Goal: Task Accomplishment & Management: Complete application form

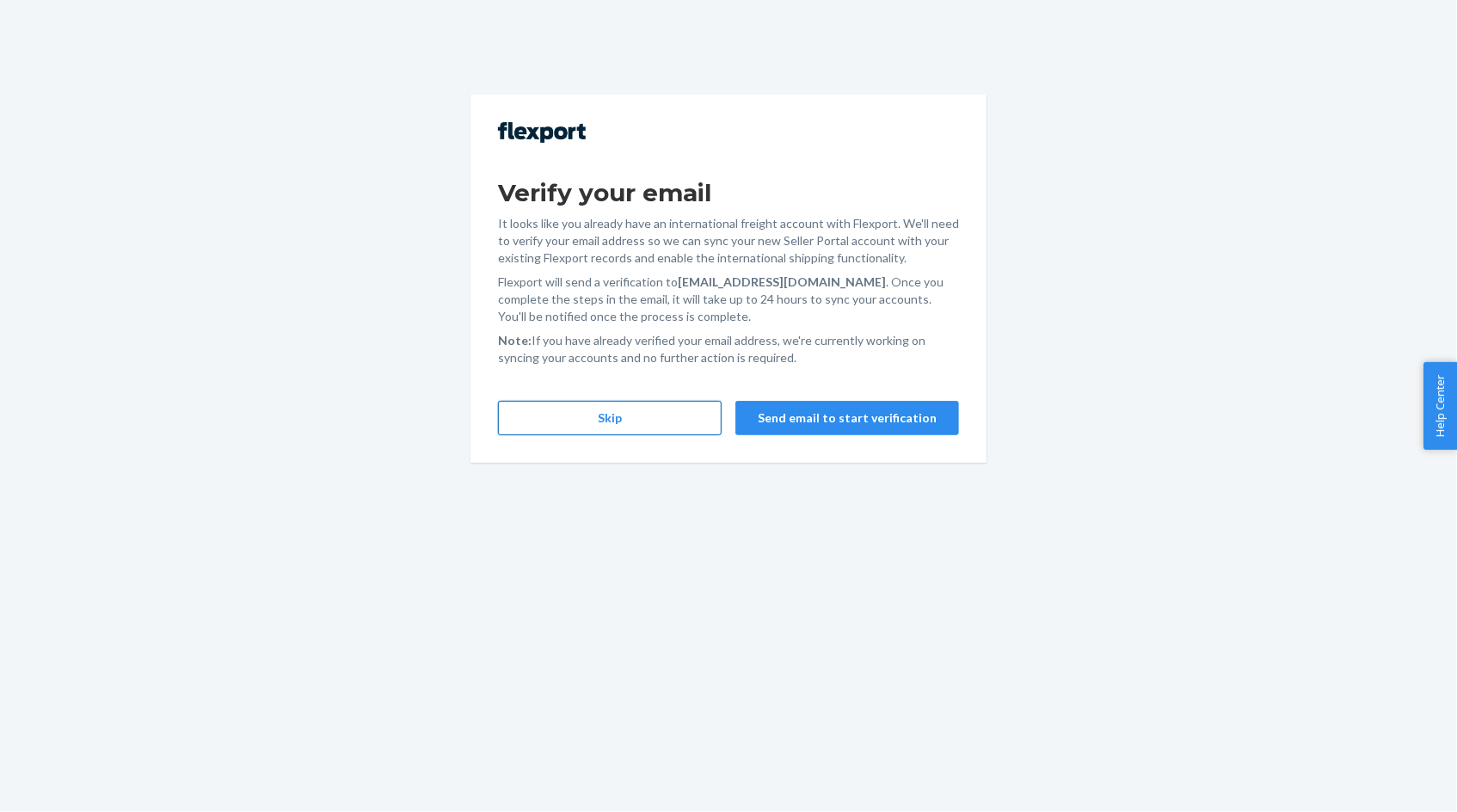
click at [665, 430] on button "Skip" at bounding box center [610, 418] width 224 height 35
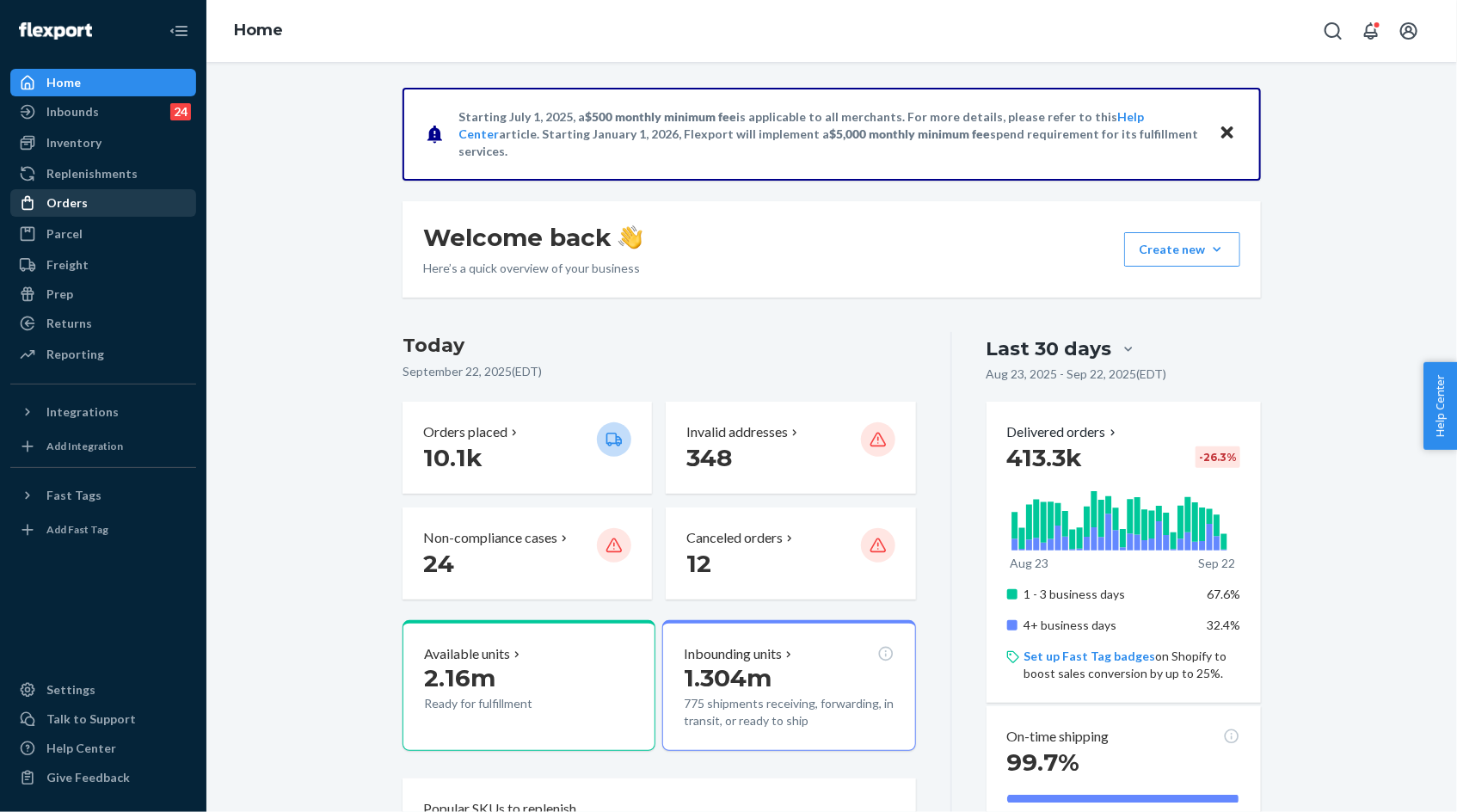
click at [111, 204] on div "Orders" at bounding box center [103, 203] width 182 height 24
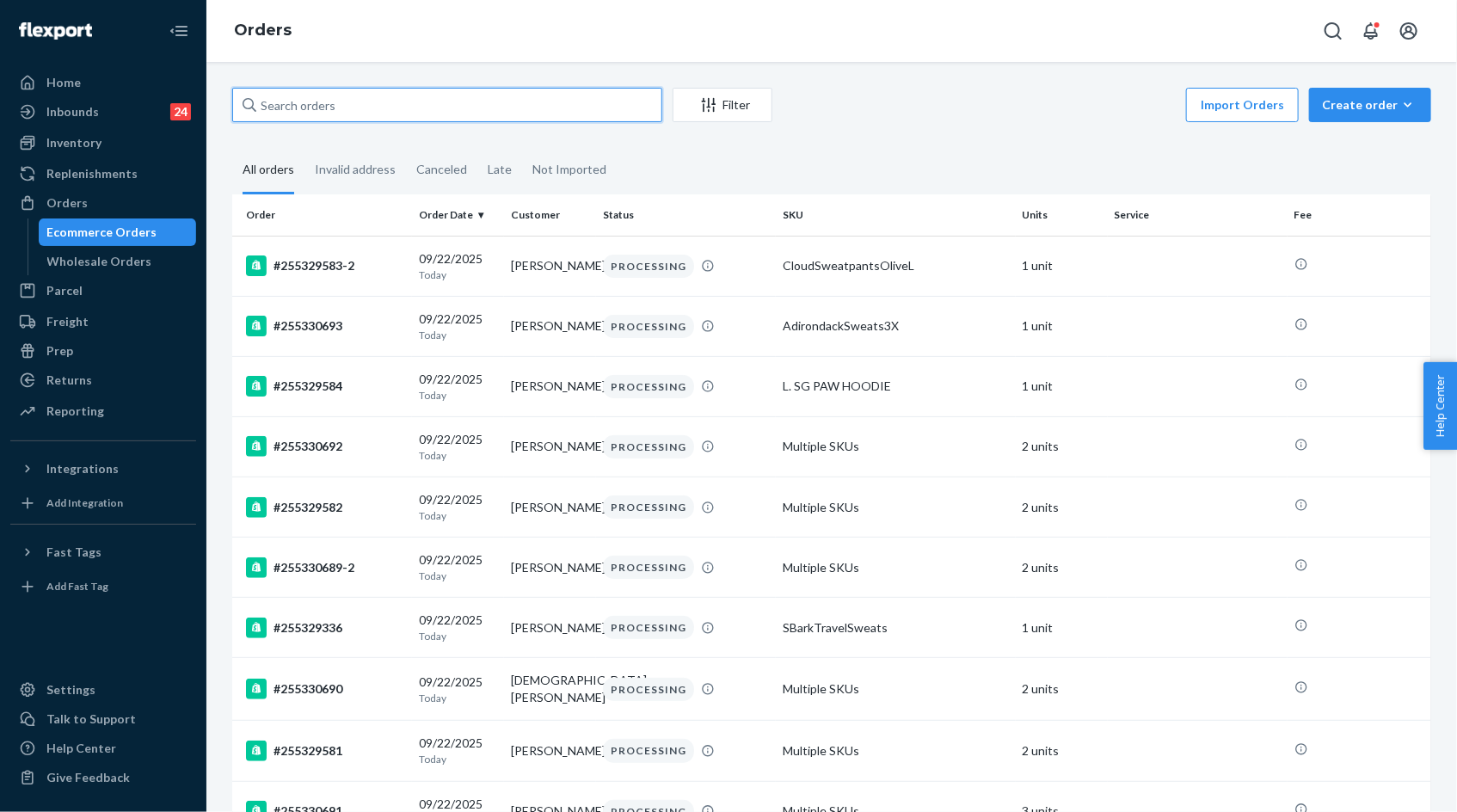
click at [262, 110] on input "text" at bounding box center [447, 105] width 430 height 35
paste input "255150787"
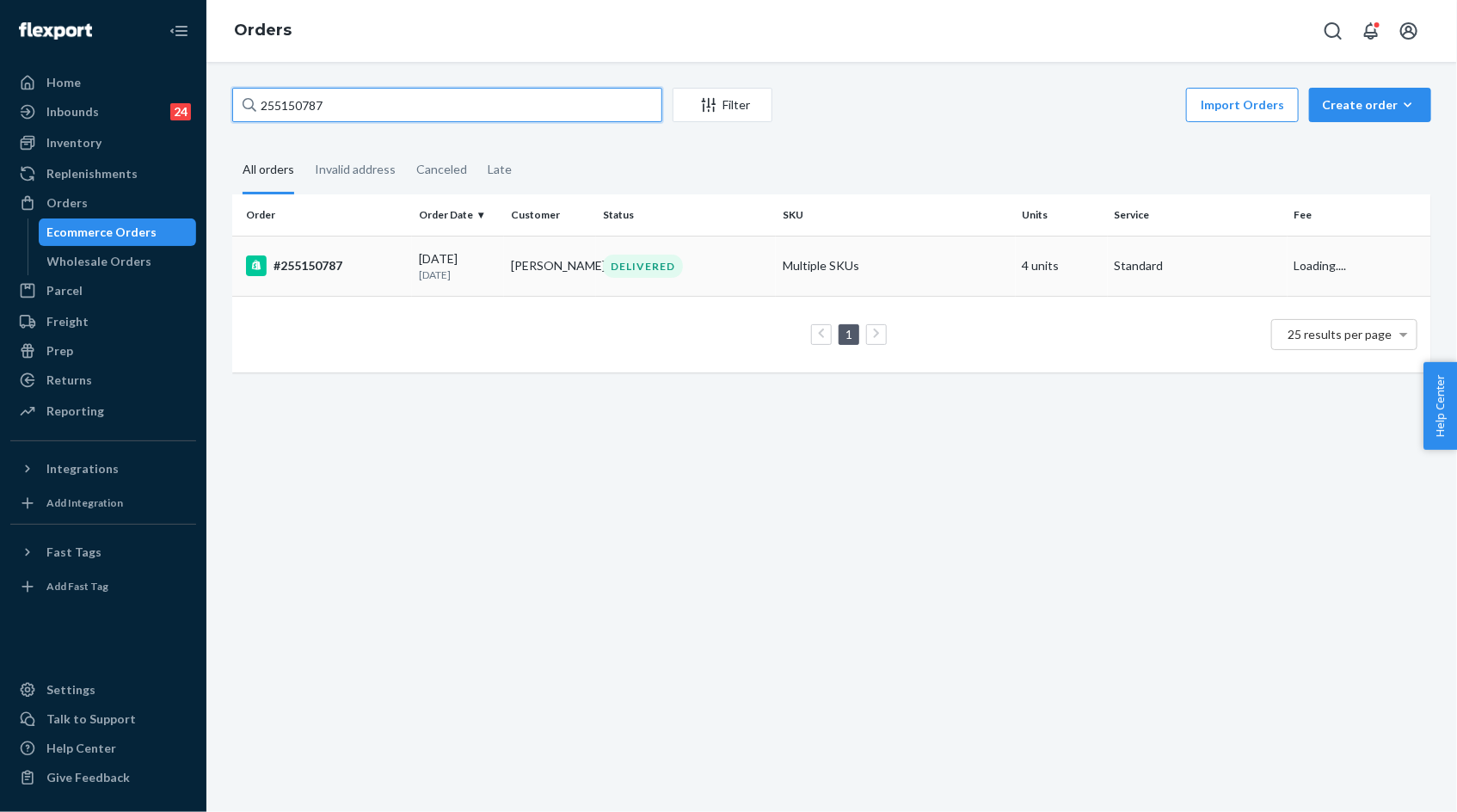
type input "255150787"
click at [457, 261] on div "[DATE] [DATE]" at bounding box center [458, 266] width 78 height 32
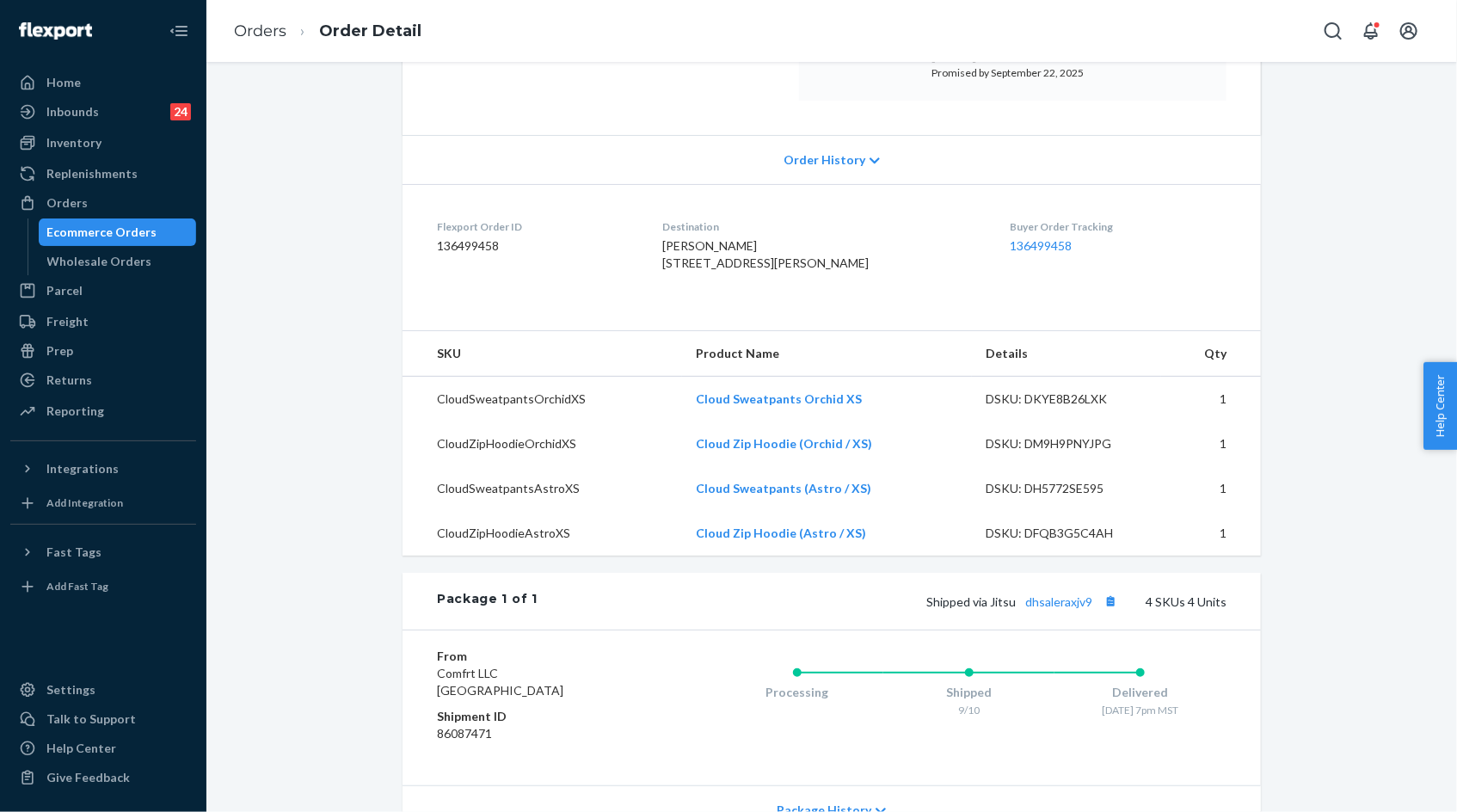
scroll to position [323, 0]
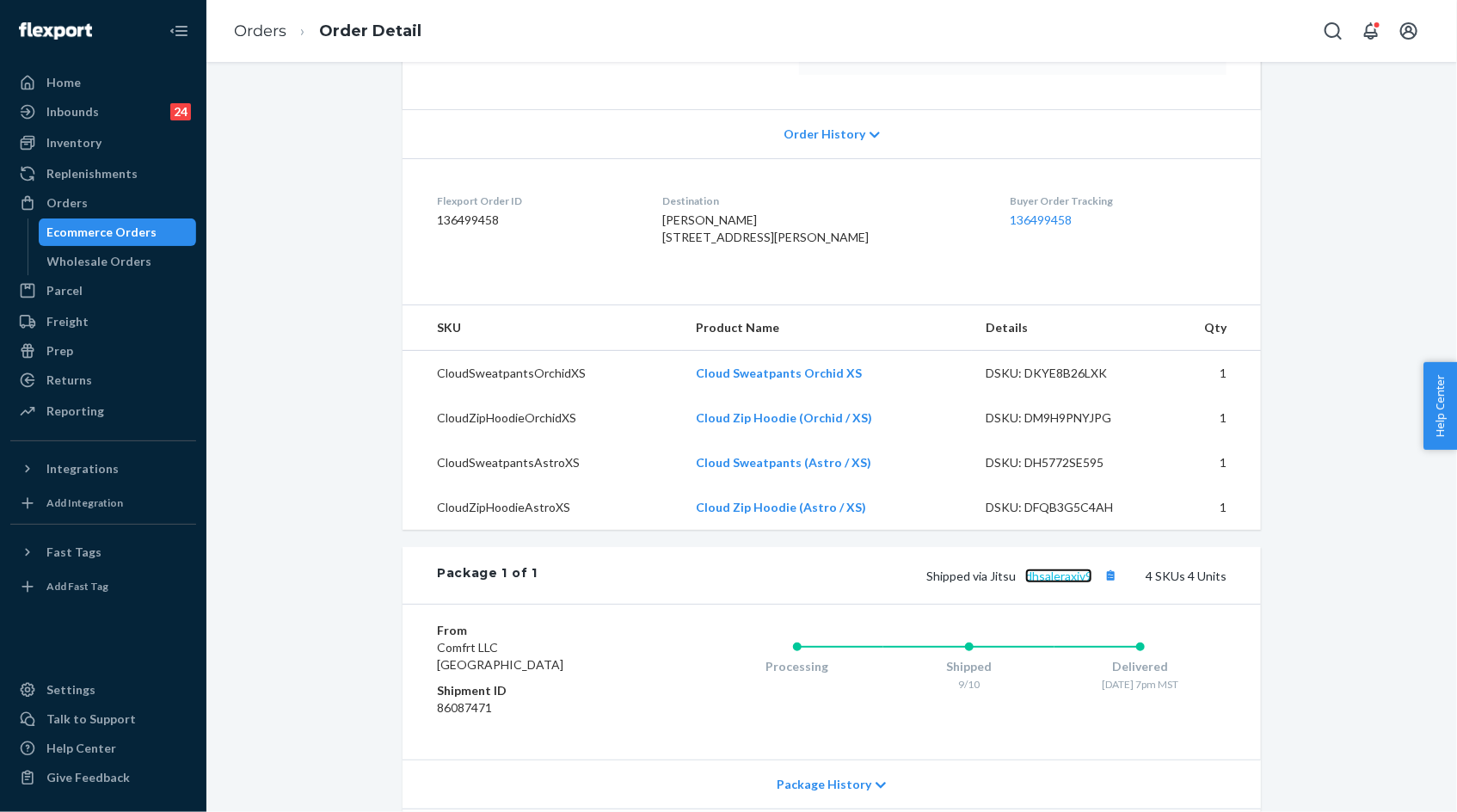
click at [1054, 583] on link "dhsaleraxjv9" at bounding box center [1059, 575] width 67 height 15
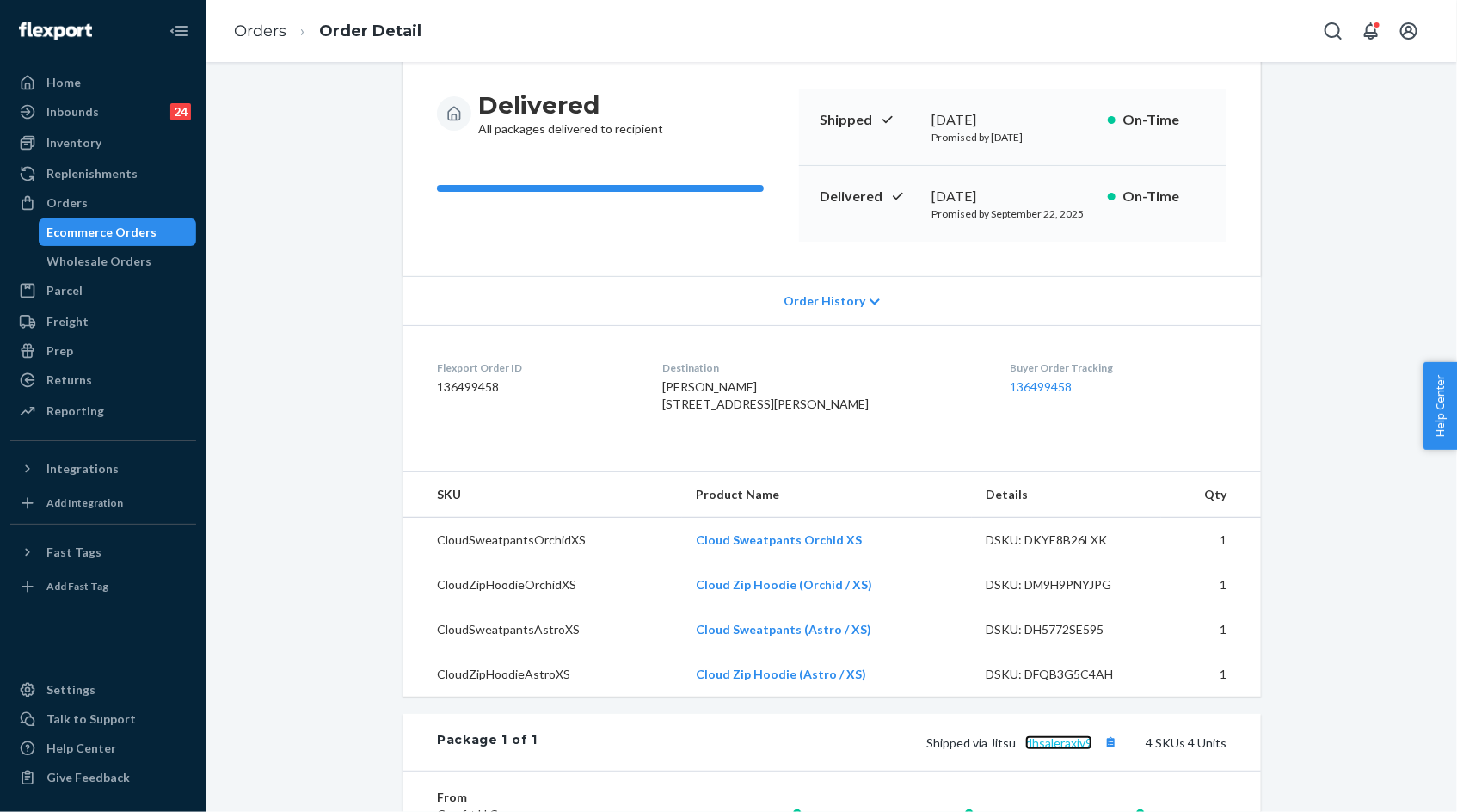
scroll to position [22, 0]
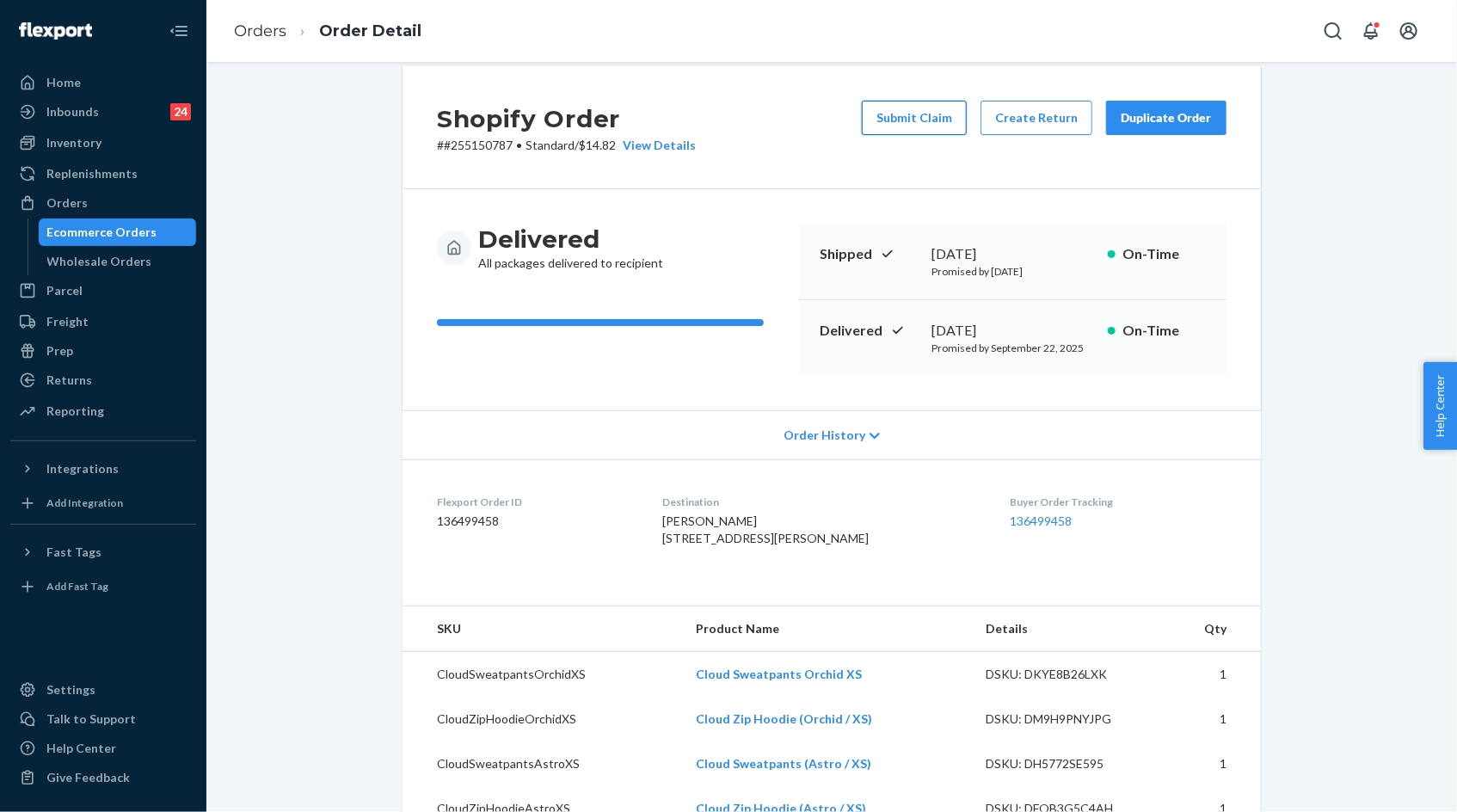
click at [932, 127] on button "Submit Claim" at bounding box center [914, 118] width 105 height 35
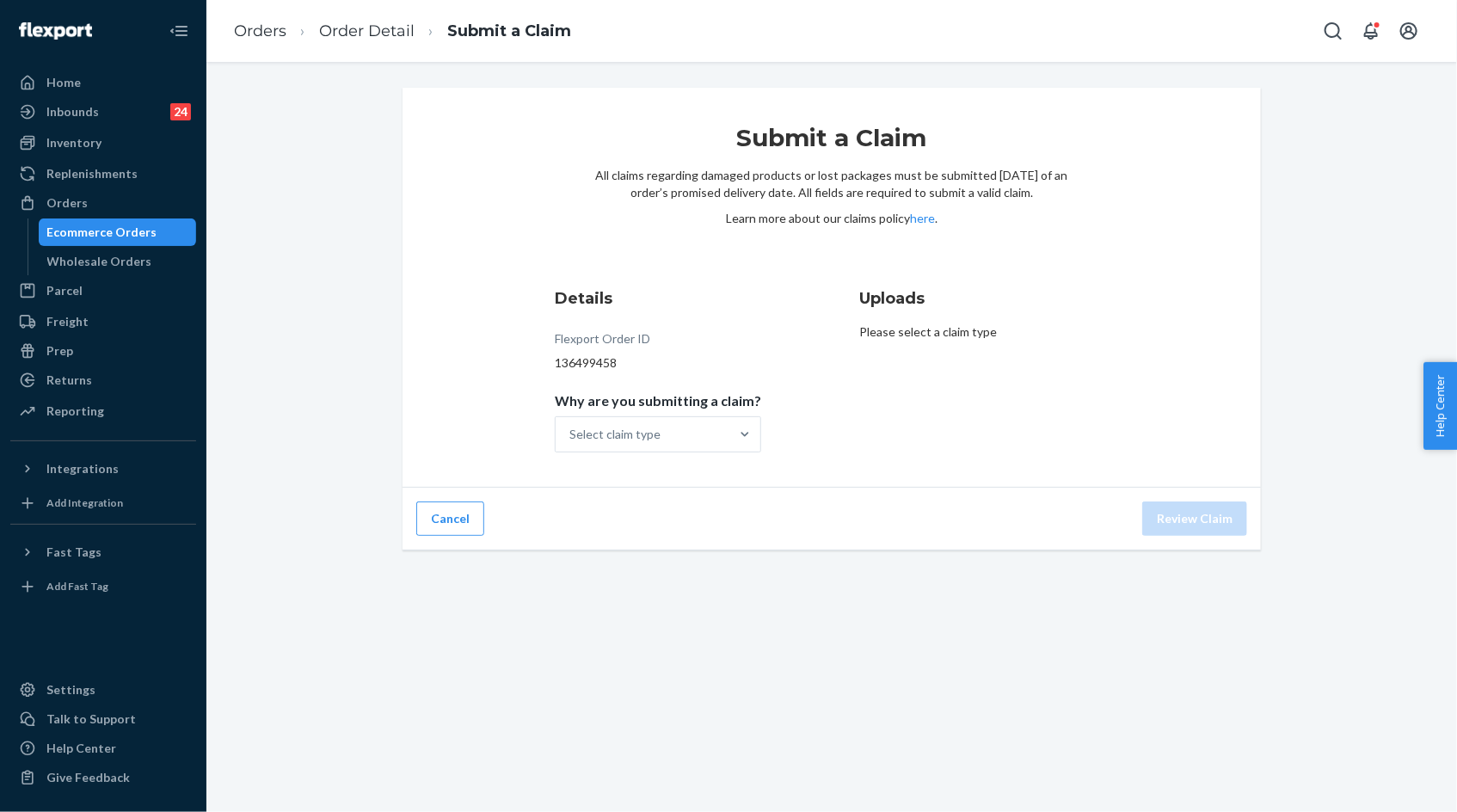
click at [697, 454] on div "Details Flexport Order ID 136499458 Why are you submitting a claim? Select clai…" at bounding box center [679, 370] width 250 height 186
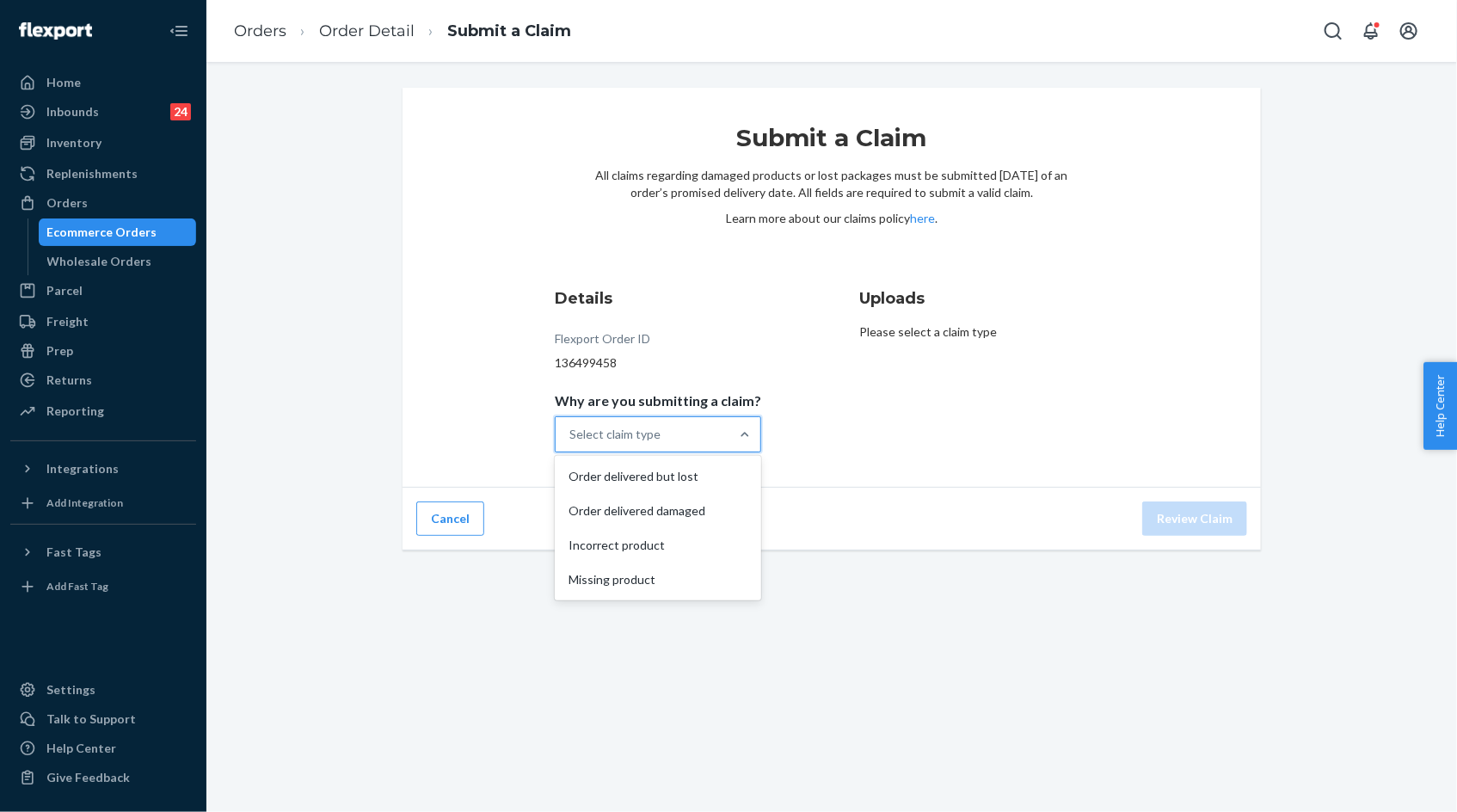
click at [691, 443] on div "Select claim type" at bounding box center [642, 434] width 173 height 35
click at [572, 443] on input "Why are you submitting a claim? option Order delivered but lost focused, 0 of 4…" at bounding box center [571, 434] width 2 height 17
click at [684, 478] on div "Order delivered but lost" at bounding box center [658, 476] width 199 height 35
click at [572, 443] on input "Why are you submitting a claim? option Order delivered but lost focused, 0 of 4…" at bounding box center [571, 434] width 2 height 17
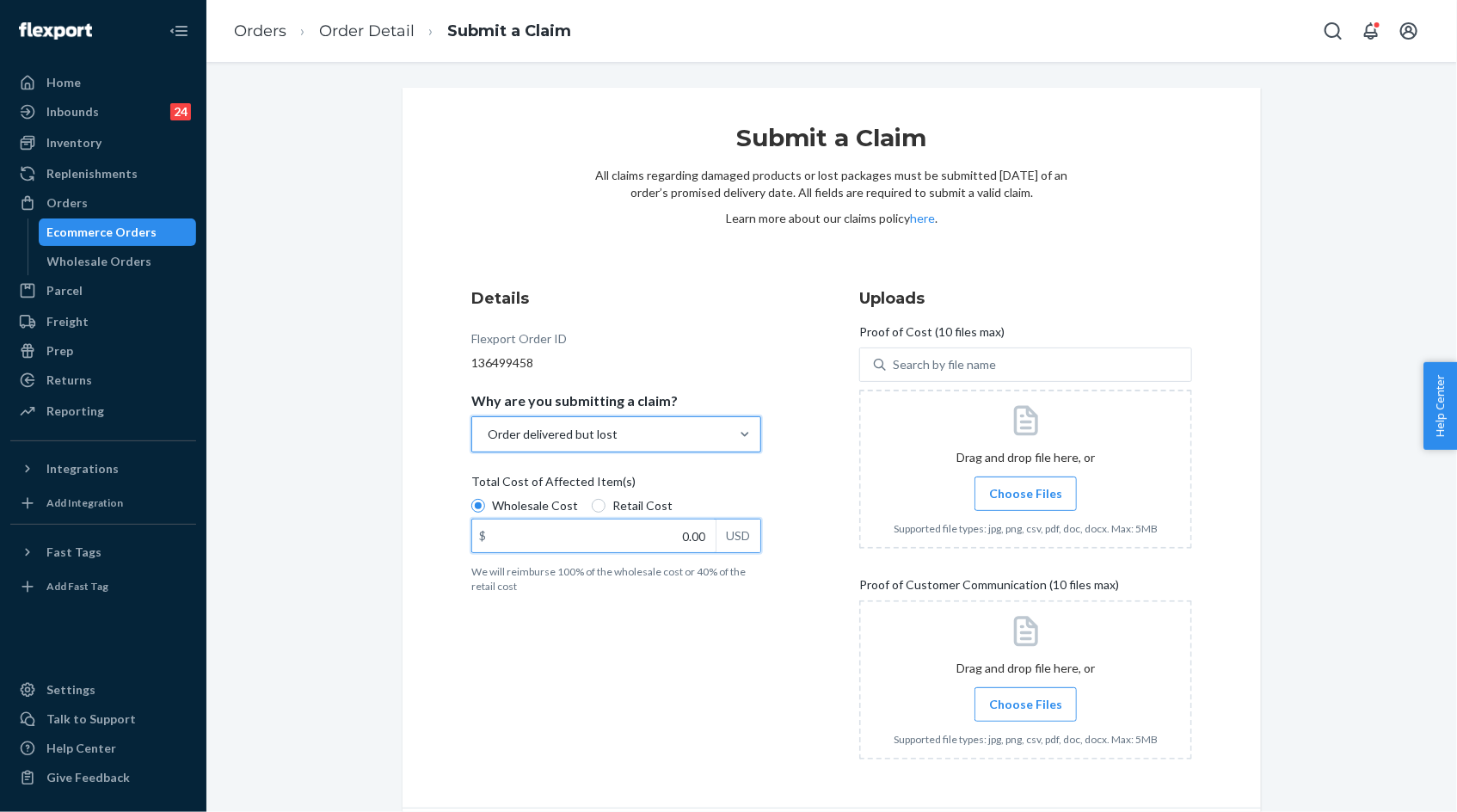
click at [680, 534] on input "0.00" at bounding box center [594, 536] width 244 height 33
click at [686, 537] on input "0.00" at bounding box center [594, 536] width 244 height 33
type input "184.00"
click at [1045, 500] on span "Choose Files" at bounding box center [1026, 493] width 73 height 17
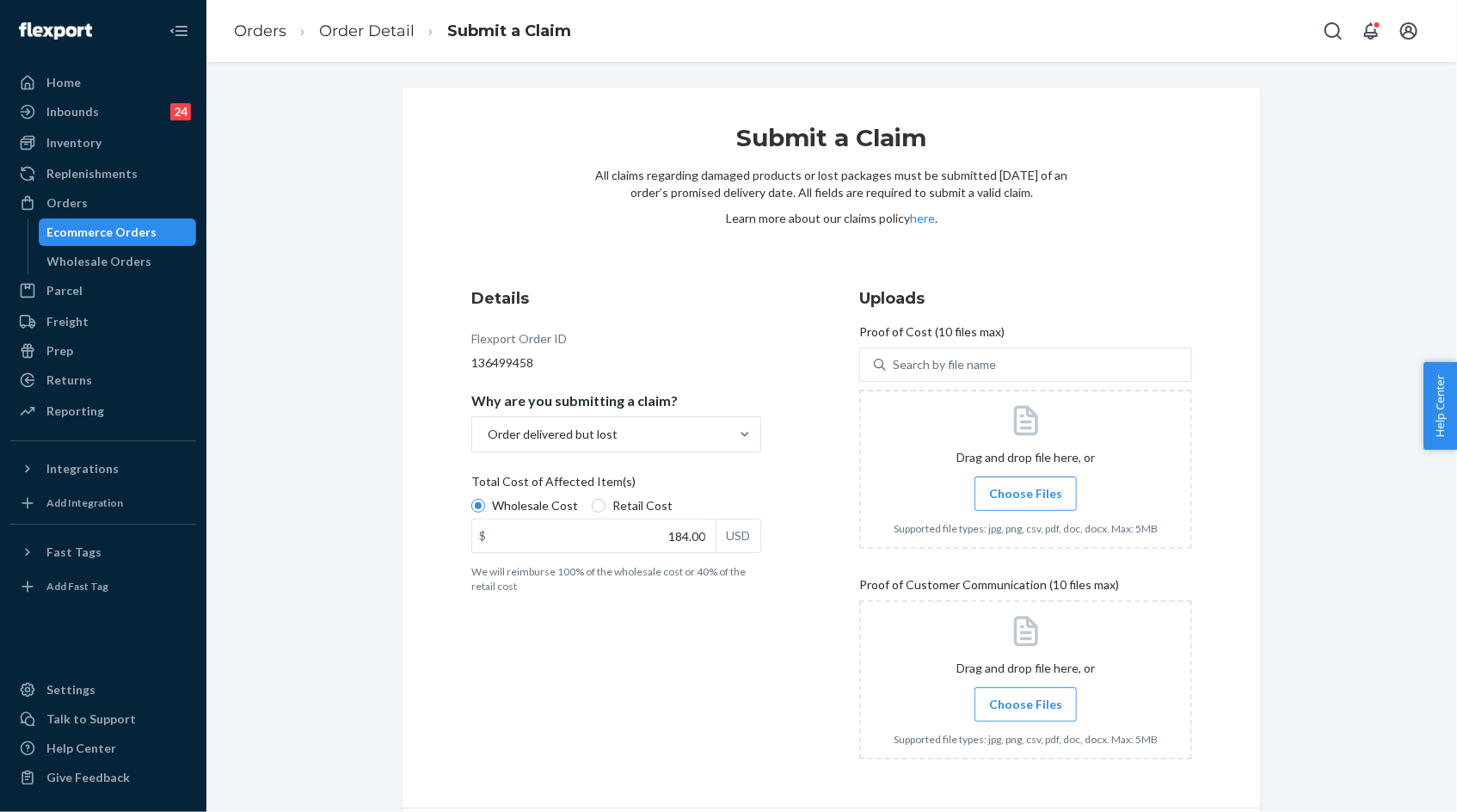
click at [1026, 500] on input "Choose Files" at bounding box center [1025, 493] width 1 height 19
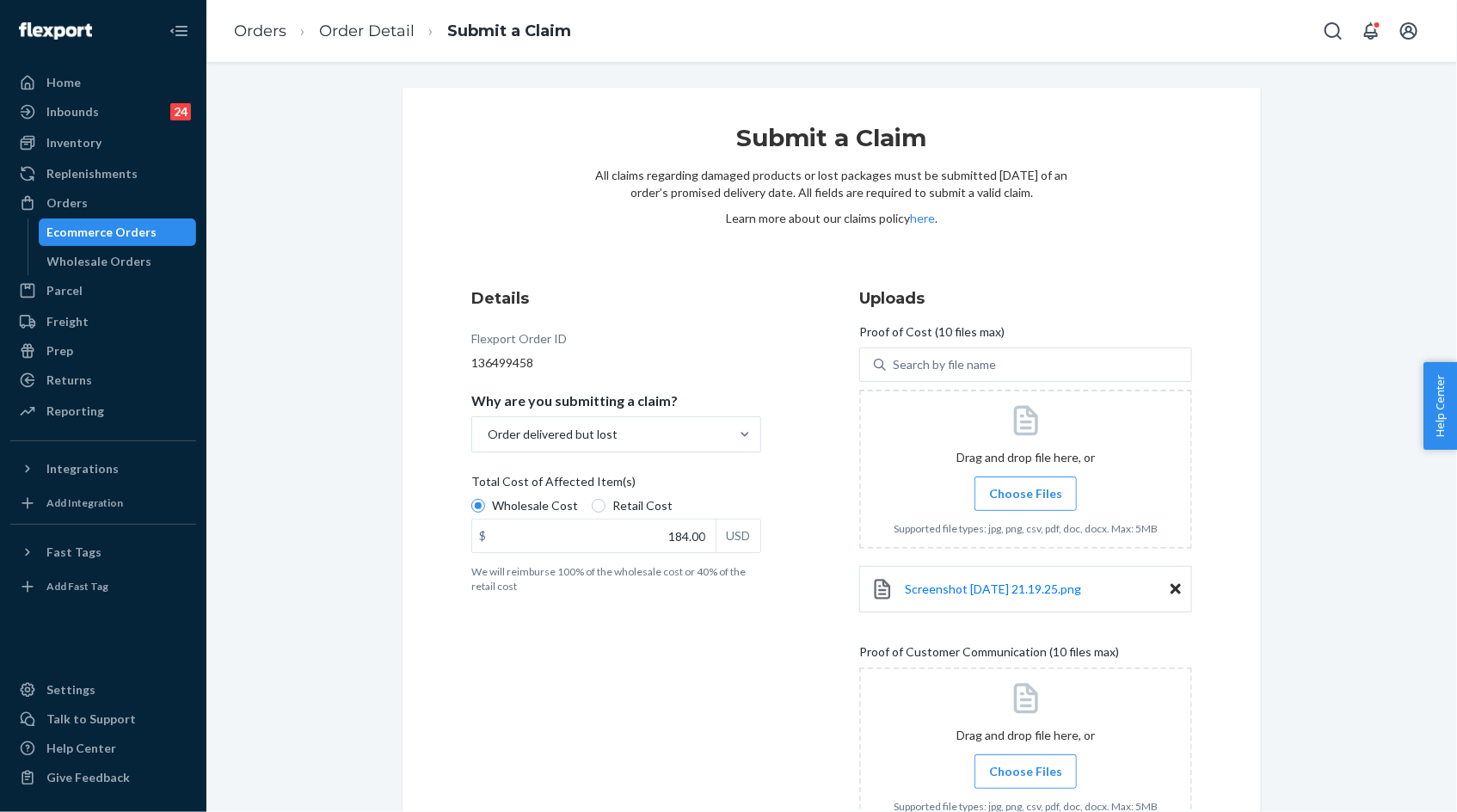
click at [1013, 509] on label "Choose Files" at bounding box center [1025, 493] width 102 height 35
click at [1025, 503] on input "Choose Files" at bounding box center [1025, 493] width 1 height 19
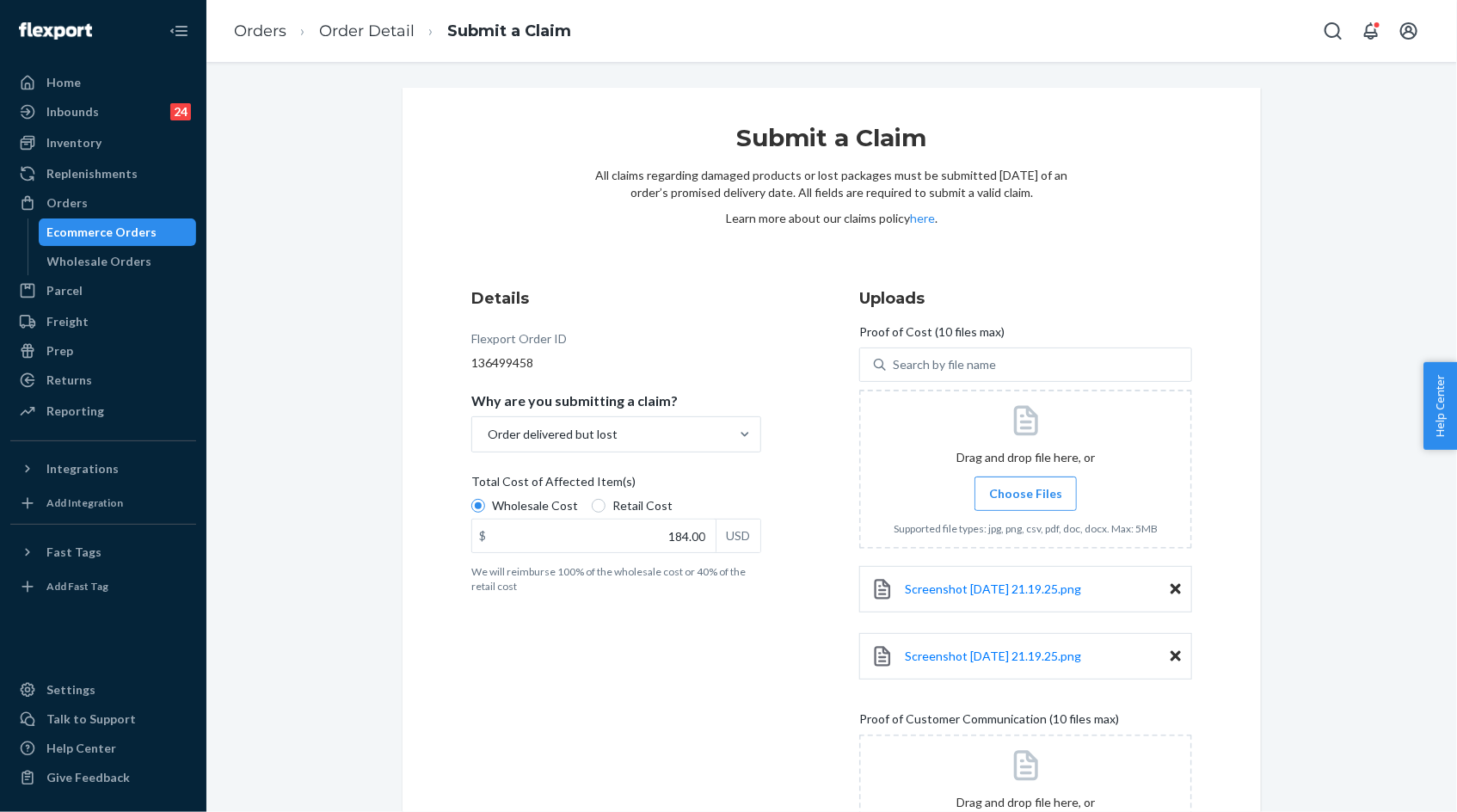
click at [1172, 651] on icon at bounding box center [1176, 656] width 10 height 10
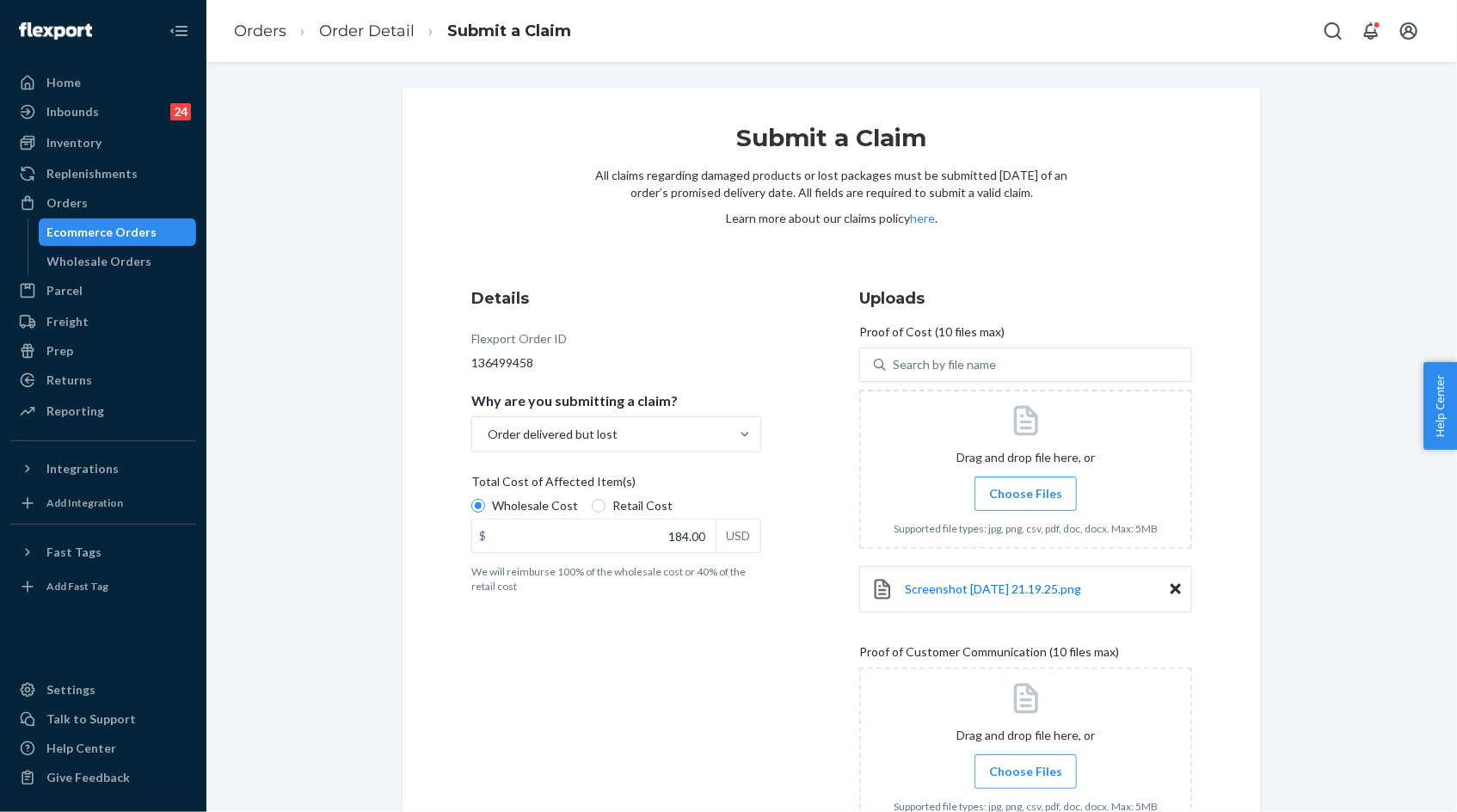
click at [1047, 482] on label "Choose Files" at bounding box center [1025, 493] width 102 height 35
click at [1026, 484] on input "Choose Files" at bounding box center [1025, 493] width 1 height 19
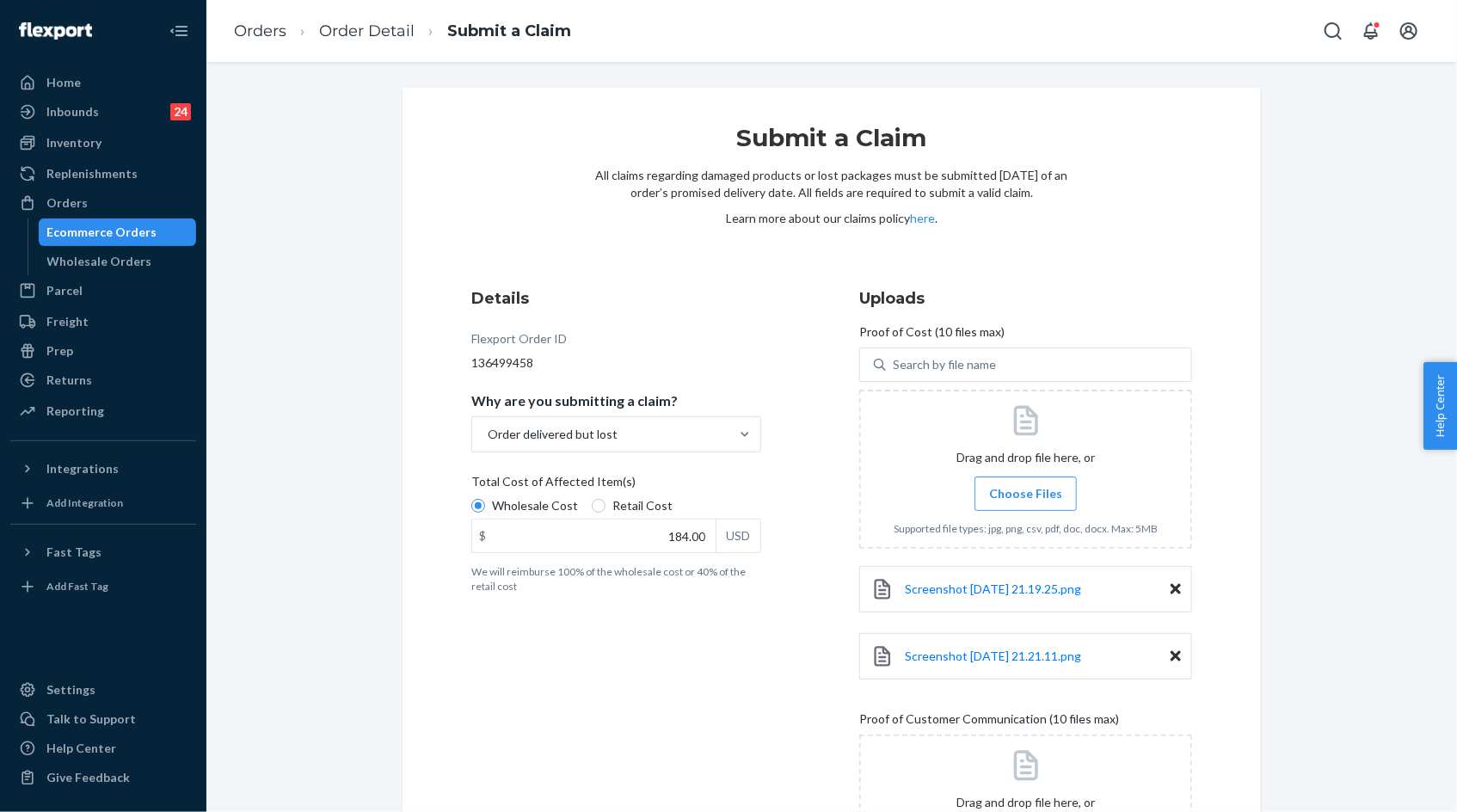
scroll to position [190, 0]
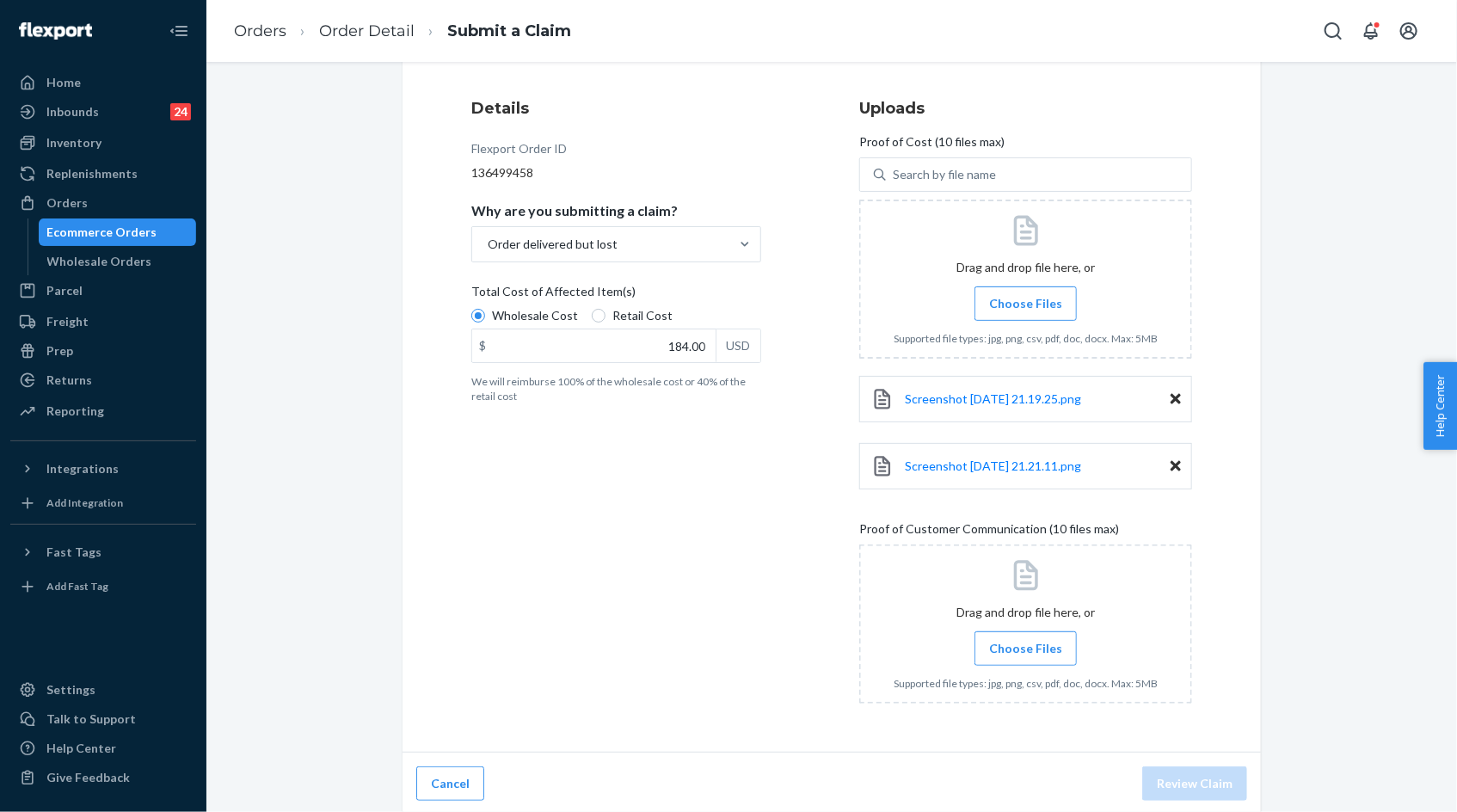
click at [1032, 647] on span "Choose Files" at bounding box center [1026, 648] width 73 height 17
click at [1026, 647] on input "Choose Files" at bounding box center [1025, 648] width 1 height 19
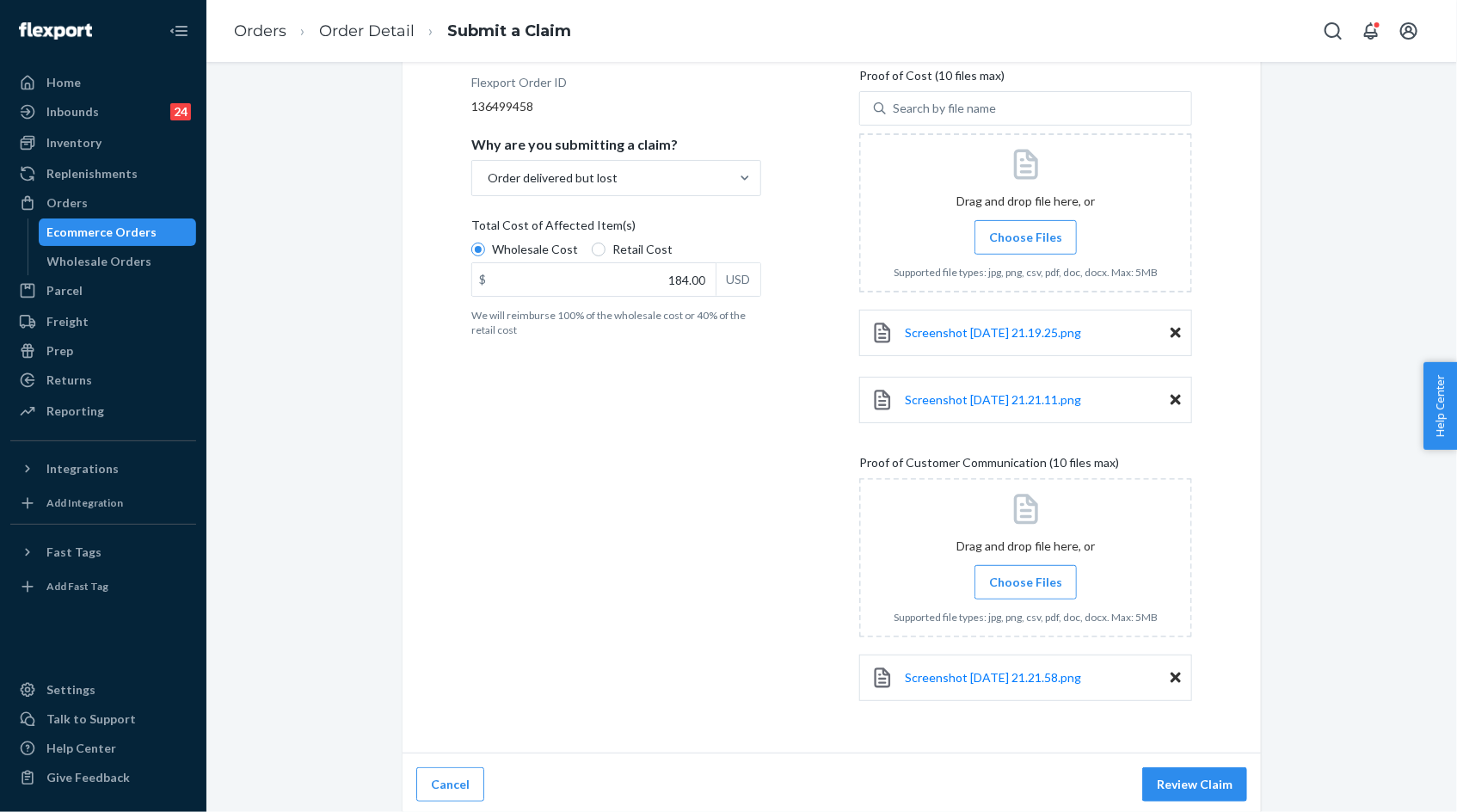
click at [1032, 592] on label "Choose Files" at bounding box center [1025, 582] width 102 height 35
click at [1026, 592] on input "Choose Files" at bounding box center [1025, 581] width 1 height 19
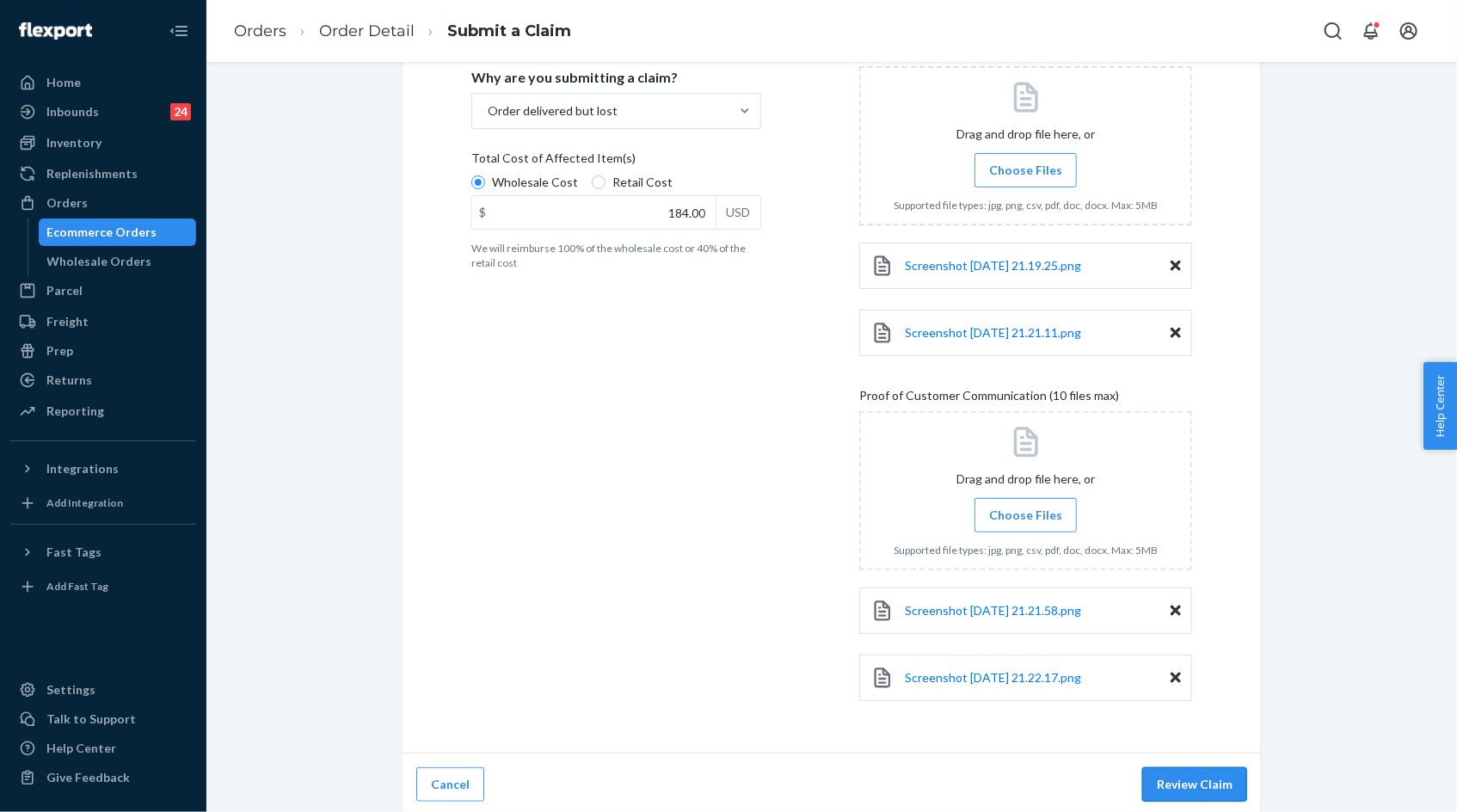
click at [1186, 782] on button "Review Claim" at bounding box center [1195, 784] width 105 height 35
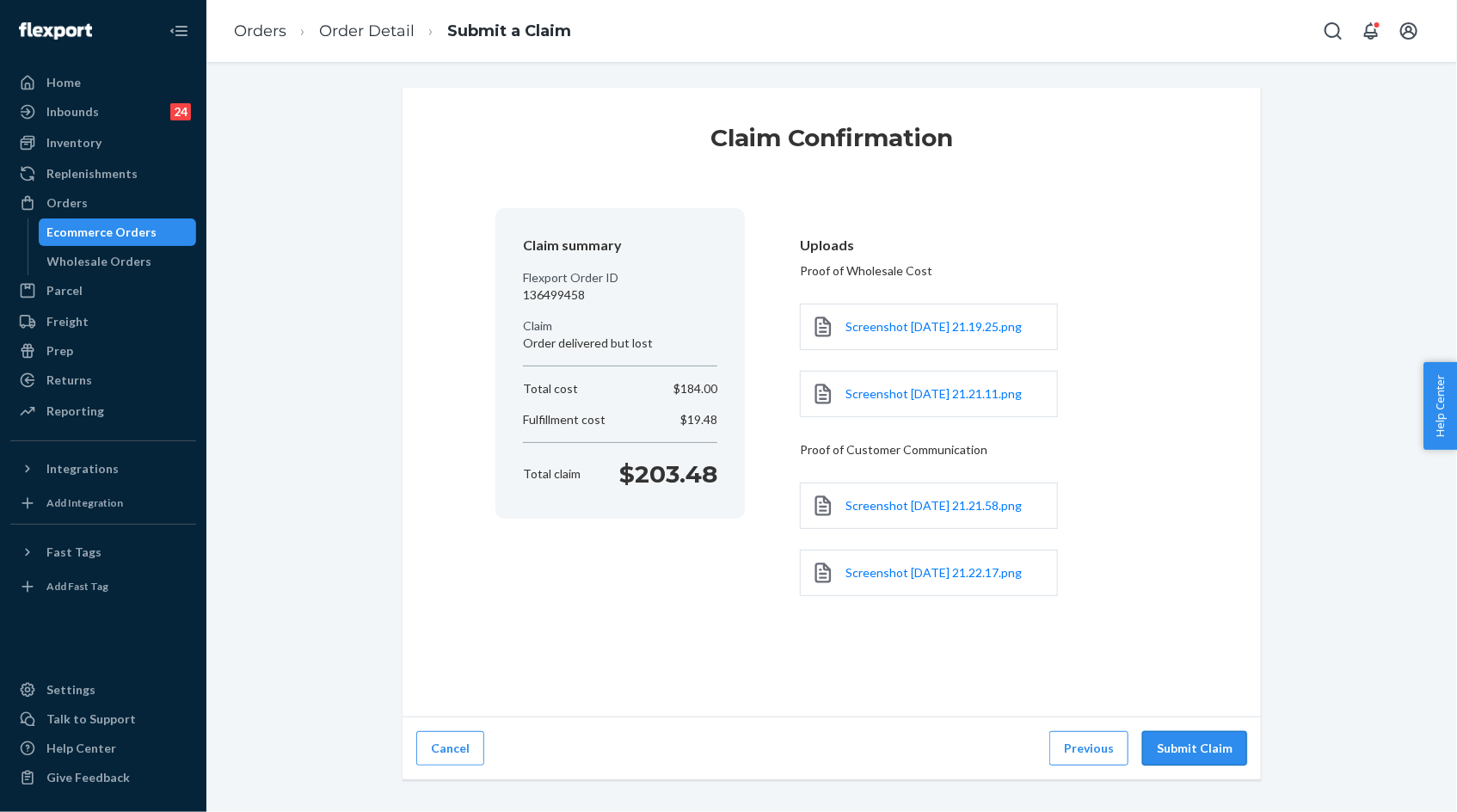
click at [1186, 765] on button "Submit Claim" at bounding box center [1195, 748] width 105 height 35
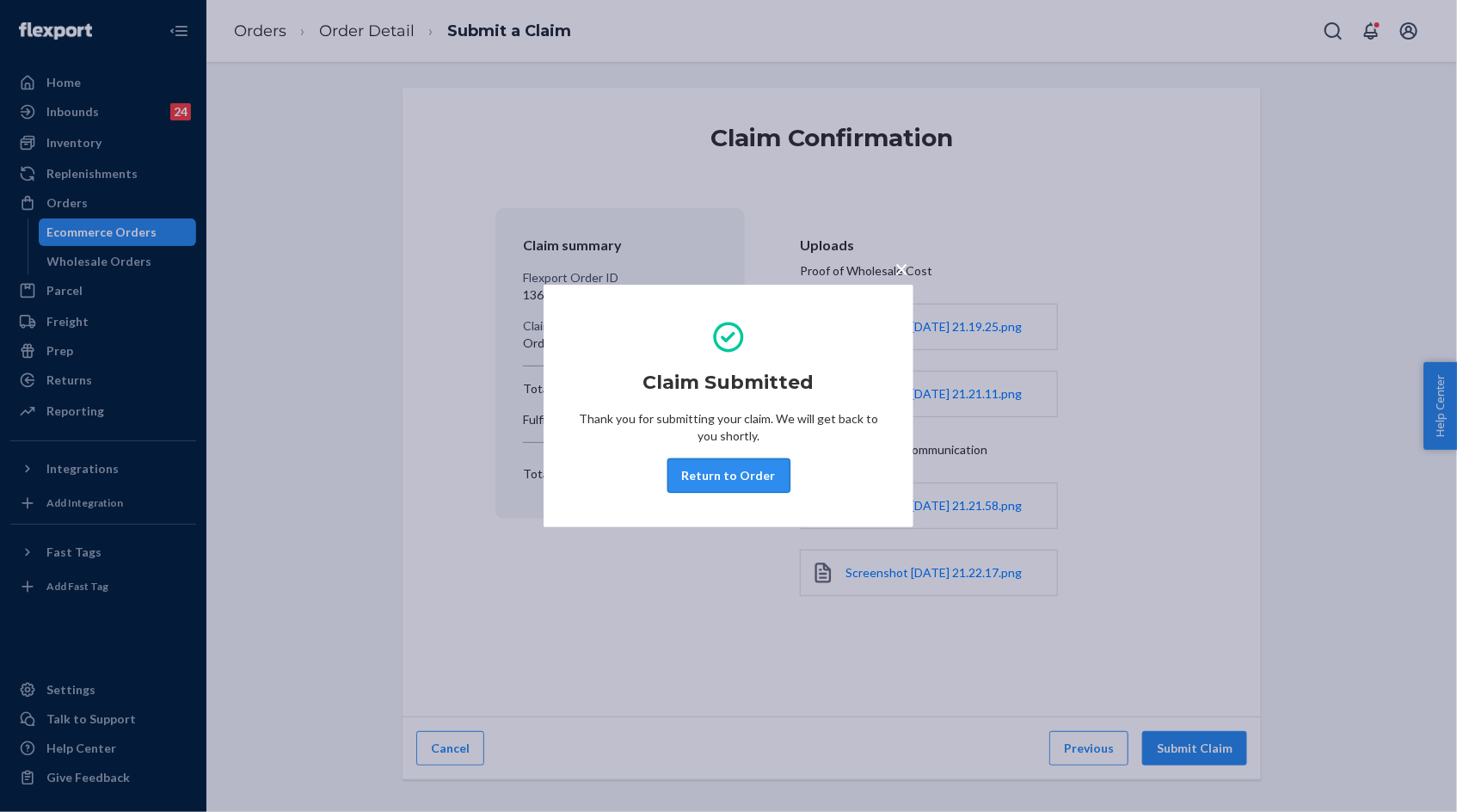
click at [753, 471] on button "Return to Order" at bounding box center [729, 475] width 123 height 35
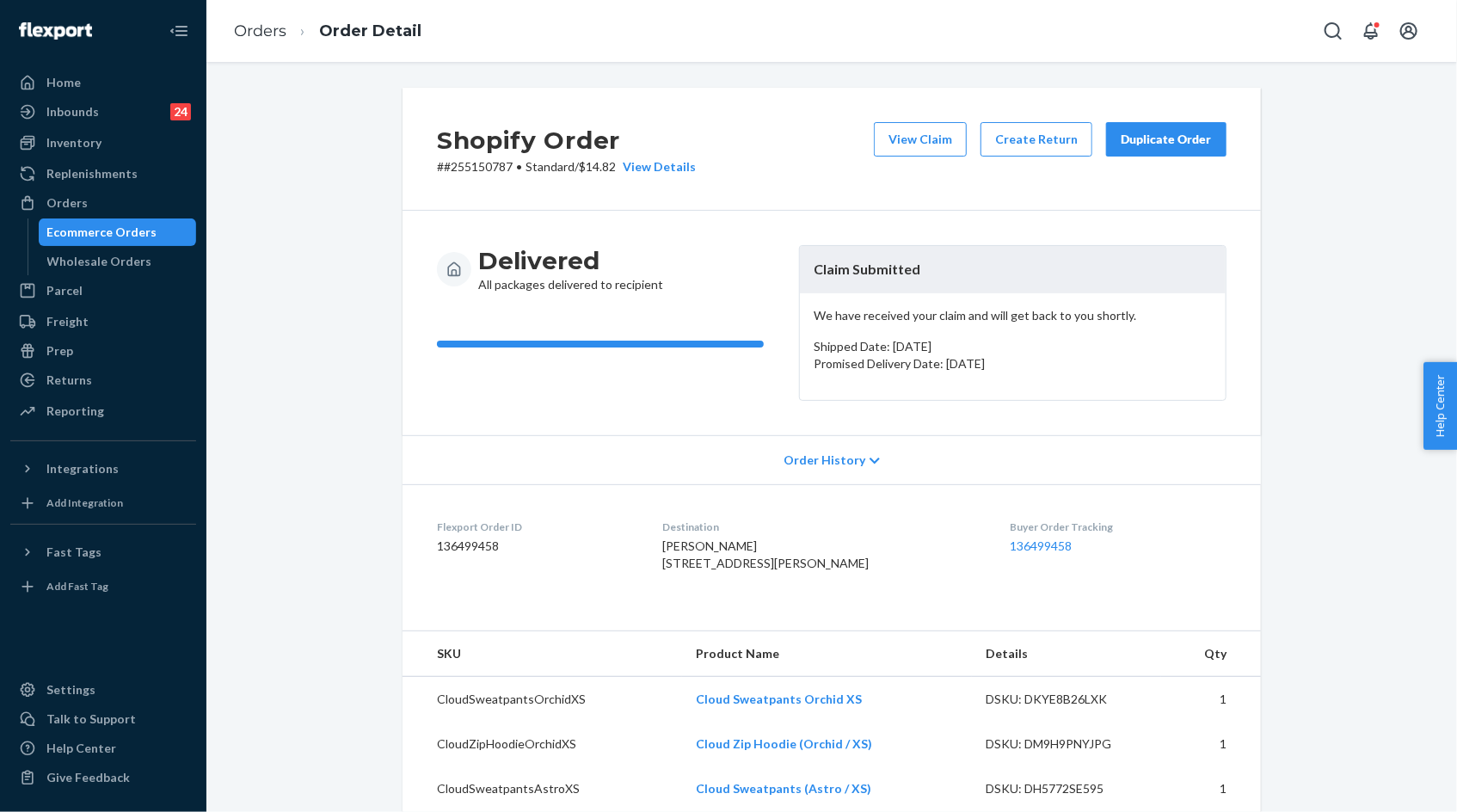
click at [483, 169] on p "# #255150787 • Standard / $14.82 View Details" at bounding box center [566, 166] width 259 height 17
copy p "255150787"
click at [265, 35] on link "Orders" at bounding box center [260, 31] width 52 height 19
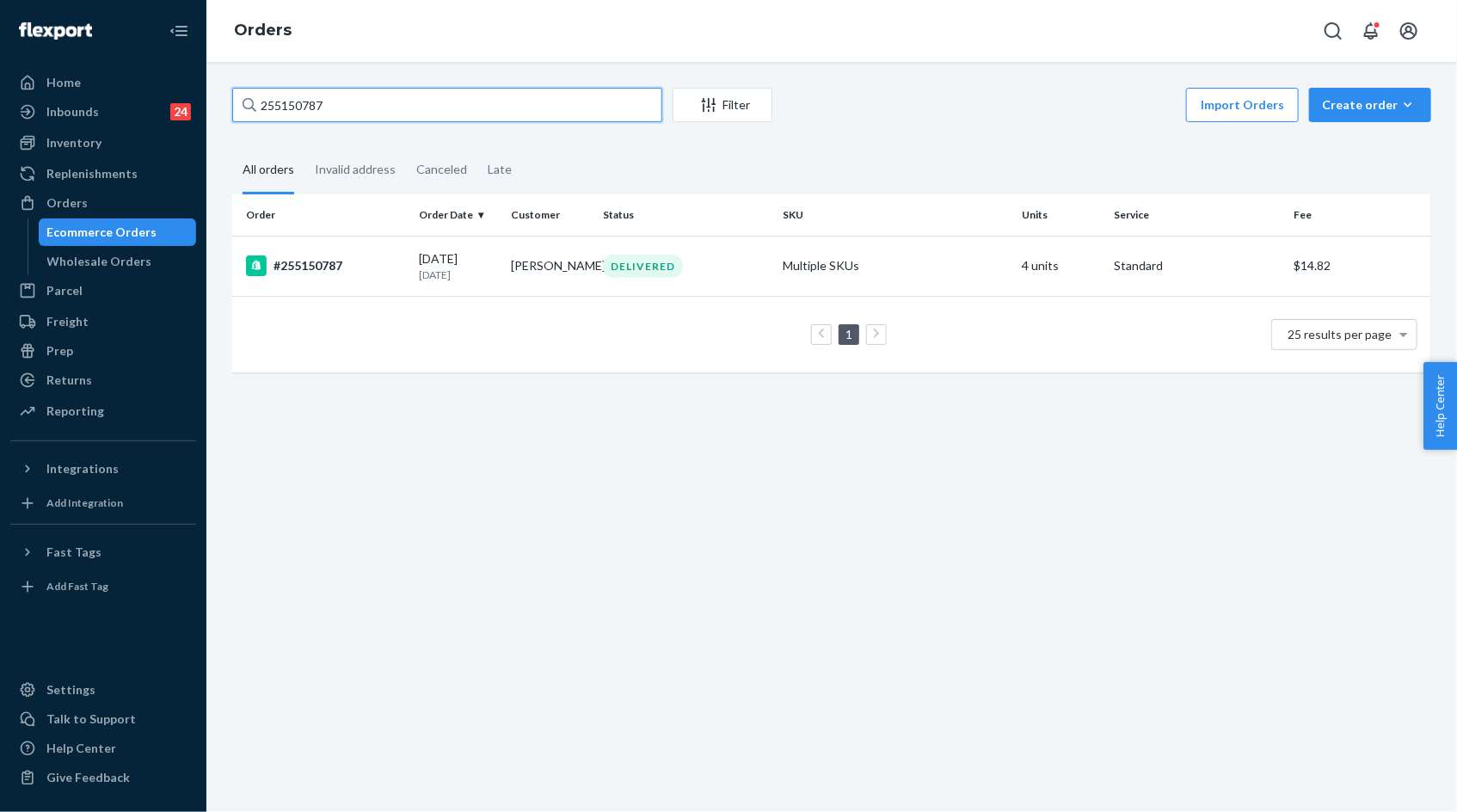
click at [540, 104] on input "255150787" at bounding box center [447, 105] width 430 height 35
paste input "78335"
type input "255178335"
click at [492, 274] on p "[DATE]" at bounding box center [458, 274] width 78 height 15
